Goal: Information Seeking & Learning: Check status

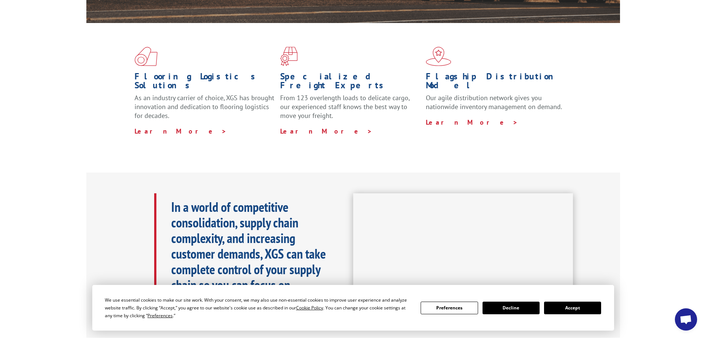
scroll to position [259, 0]
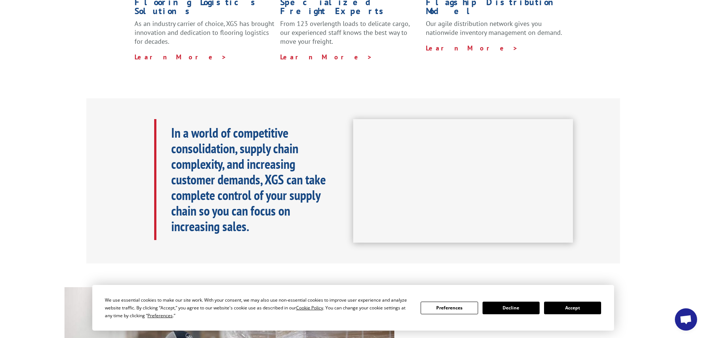
click at [582, 308] on button "Accept" at bounding box center [572, 307] width 57 height 13
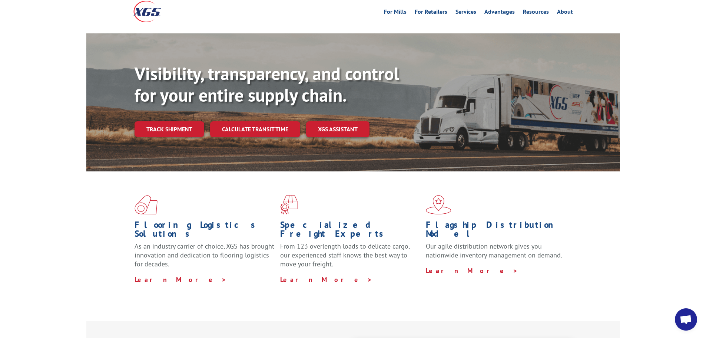
scroll to position [0, 0]
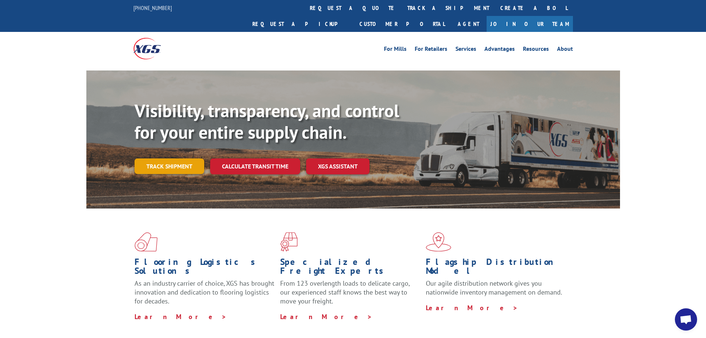
click at [183, 158] on link "Track shipment" at bounding box center [170, 166] width 70 height 16
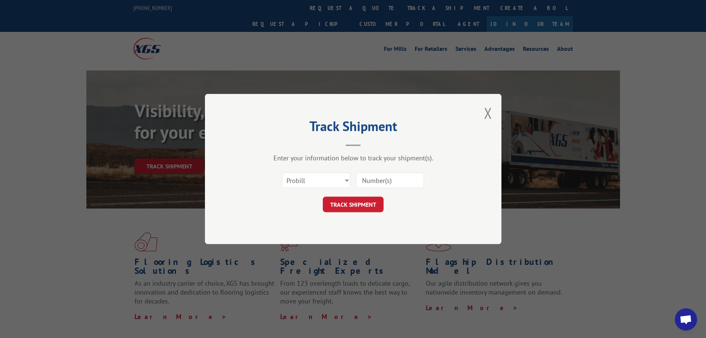
click at [385, 179] on input at bounding box center [390, 180] width 68 height 16
paste input "16944685"
type input "16944685"
click at [335, 178] on select "Select category... Probill BOL PO" at bounding box center [316, 180] width 68 height 16
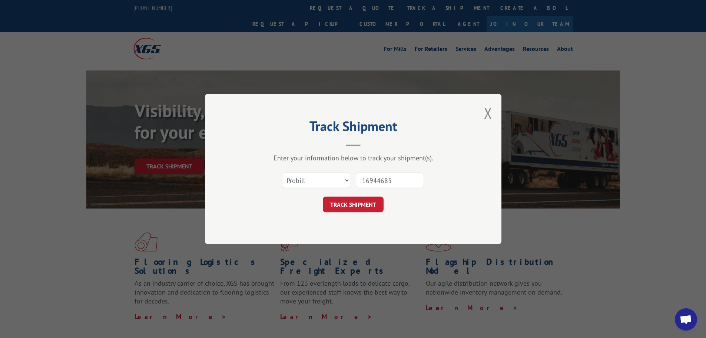
click at [410, 204] on div "TRACK SHIPMENT" at bounding box center [353, 204] width 222 height 16
click at [357, 204] on button "TRACK SHIPMENT" at bounding box center [353, 204] width 61 height 16
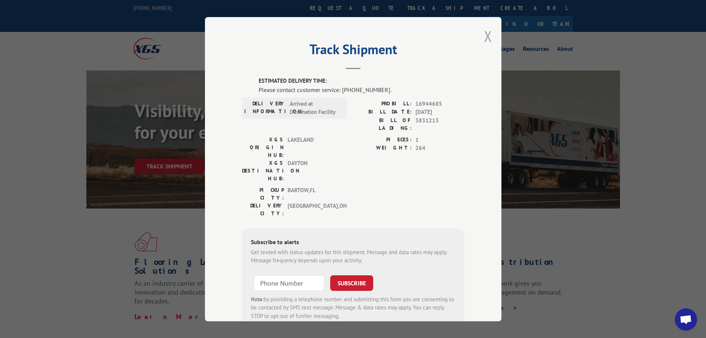
click at [484, 36] on button "Close modal" at bounding box center [488, 36] width 8 height 20
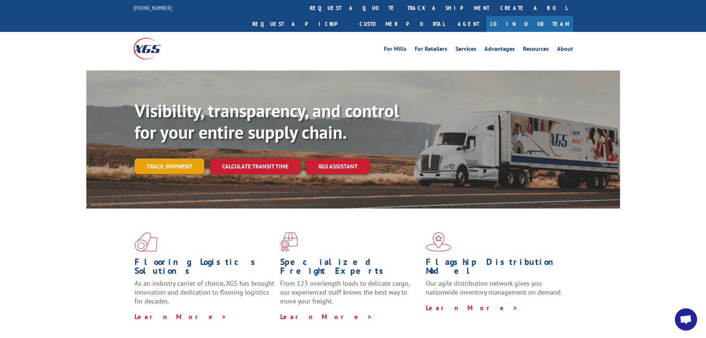
click at [177, 158] on link "Track shipment" at bounding box center [170, 166] width 70 height 16
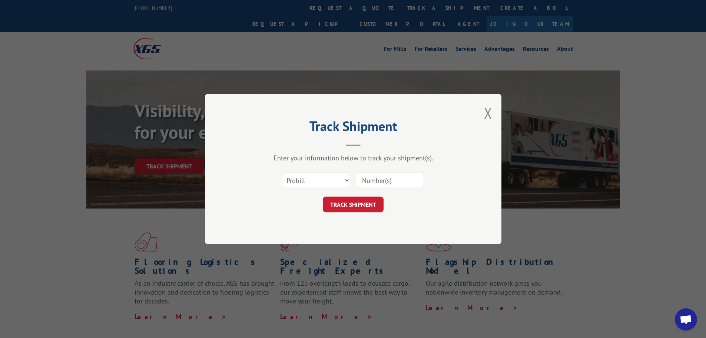
click at [383, 178] on input at bounding box center [390, 180] width 68 height 16
paste input "16944685"
type input "16944685"
click at [359, 204] on button "TRACK SHIPMENT" at bounding box center [353, 204] width 61 height 16
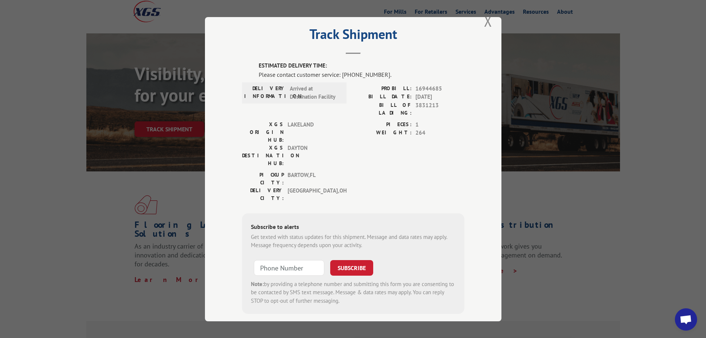
scroll to position [222, 0]
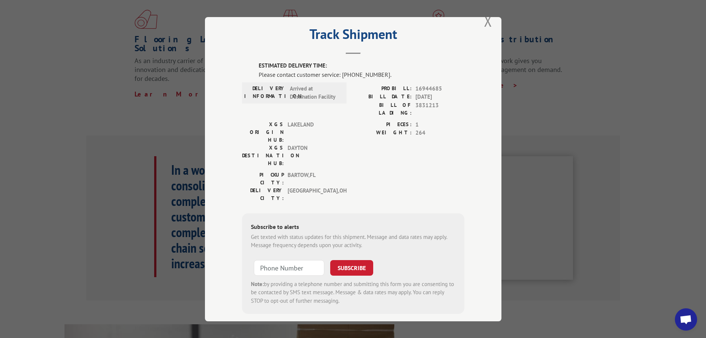
drag, startPoint x: 487, startPoint y: 21, endPoint x: 442, endPoint y: 215, distance: 198.8
click at [442, 215] on div "Track Shipment ESTIMATED DELIVERY TIME: Please contact customer service: [PHONE…" at bounding box center [353, 169] width 297 height 304
click at [485, 22] on button "Close modal" at bounding box center [488, 21] width 8 height 20
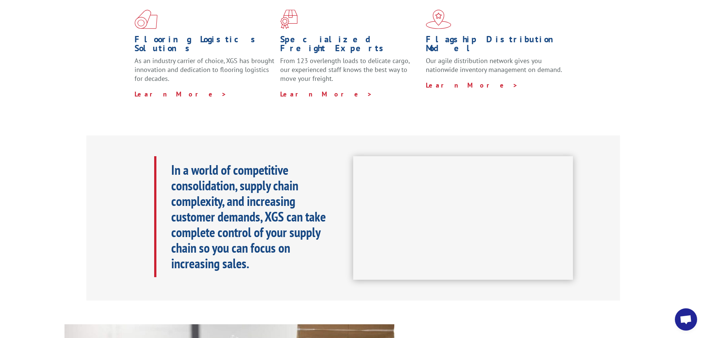
scroll to position [0, 0]
